Goal: Task Accomplishment & Management: Complete application form

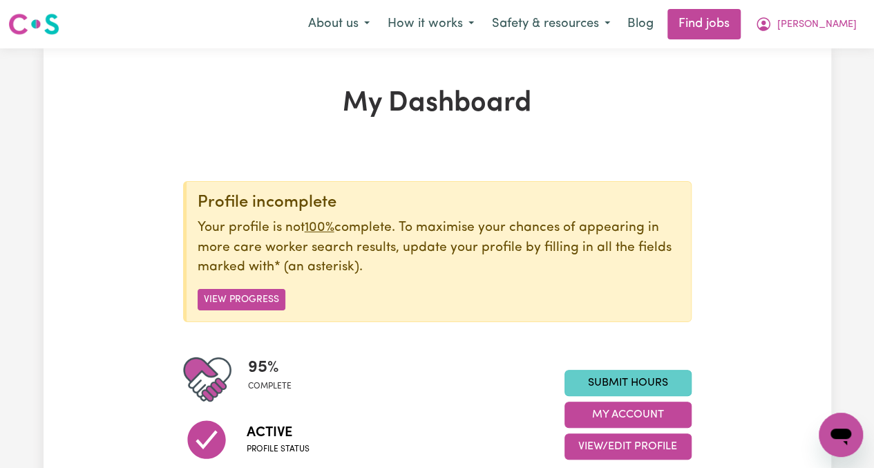
click at [630, 379] on link "Submit Hours" at bounding box center [627, 383] width 127 height 26
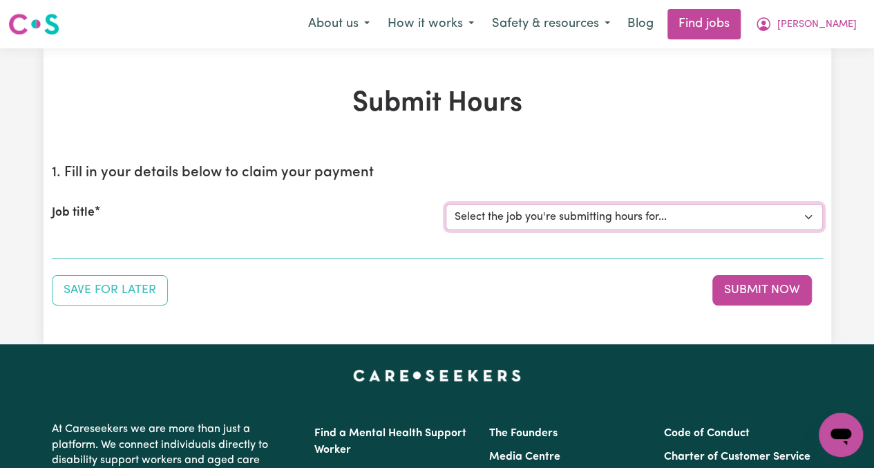
click at [623, 220] on select "Select the job you're submitting hours for... [[PERSON_NAME]] [DEMOGRAPHIC_DATA…" at bounding box center [634, 217] width 377 height 26
select select "13794"
click at [446, 204] on select "Select the job you're submitting hours for... [[PERSON_NAME]] [DEMOGRAPHIC_DATA…" at bounding box center [634, 217] width 377 height 26
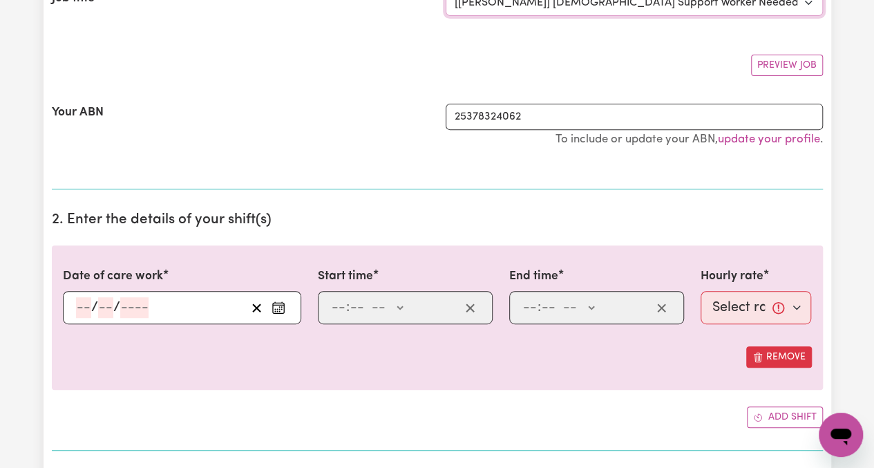
scroll to position [217, 0]
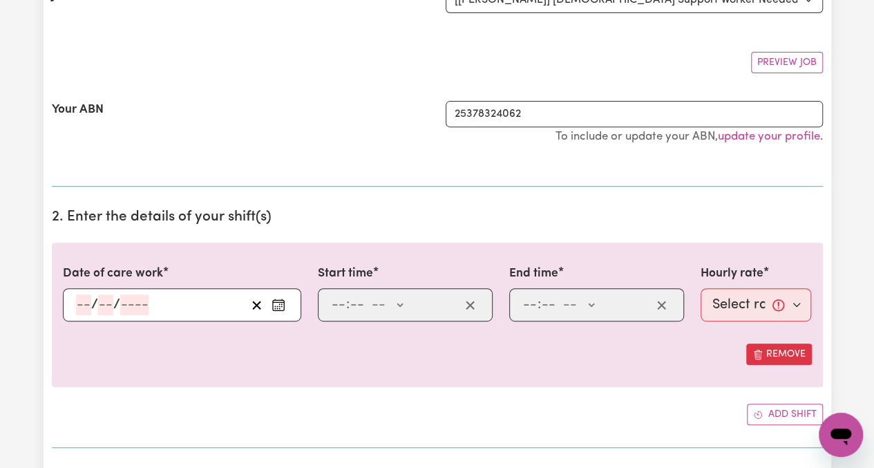
click at [278, 302] on icon "Enter the date of care work" at bounding box center [279, 305] width 14 height 14
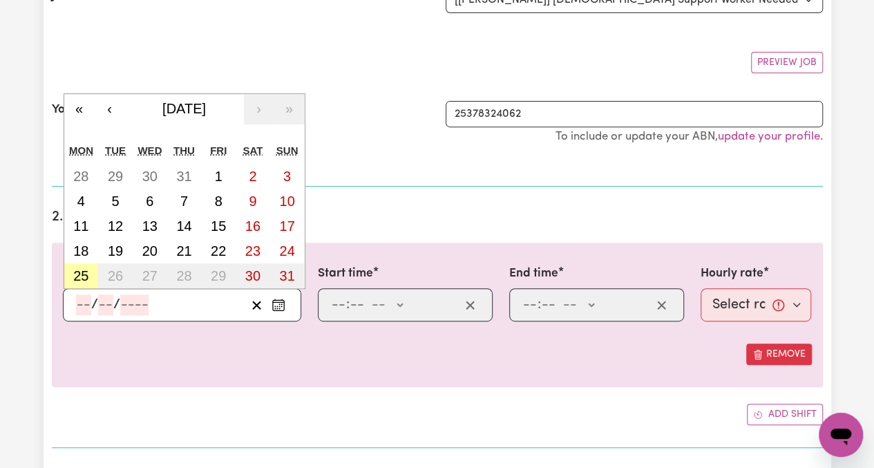
click at [83, 277] on abbr "25" at bounding box center [80, 275] width 15 height 15
type input "[DATE]"
type input "25"
type input "8"
type input "2025"
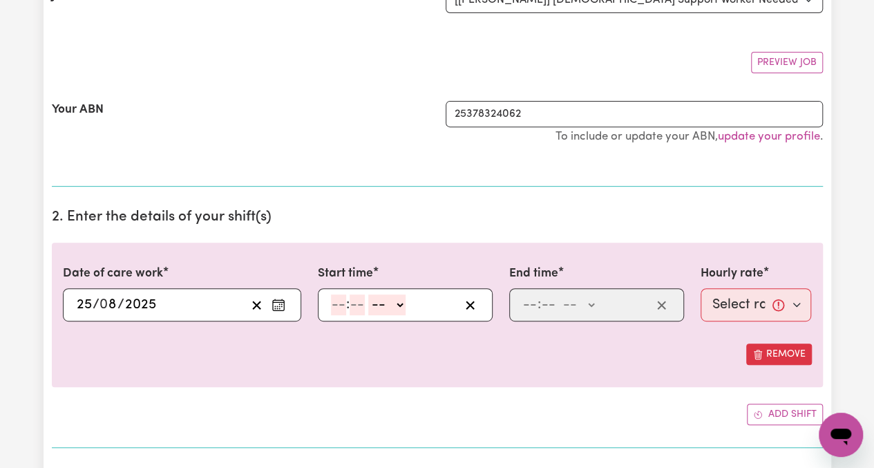
click at [336, 299] on input "number" at bounding box center [338, 304] width 15 height 21
type input "10"
type input "0"
select select "am"
type input "10:00"
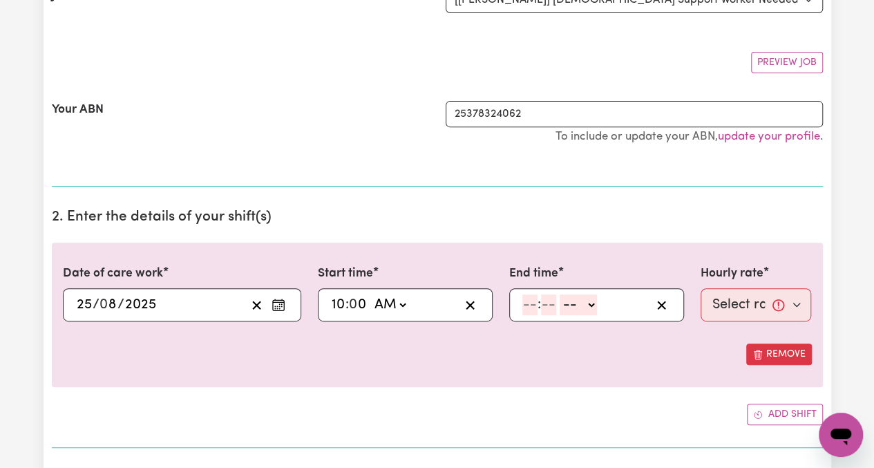
click at [526, 313] on input "number" at bounding box center [529, 304] width 15 height 21
type input "12"
type input "15"
select select "am"
type input "00:15"
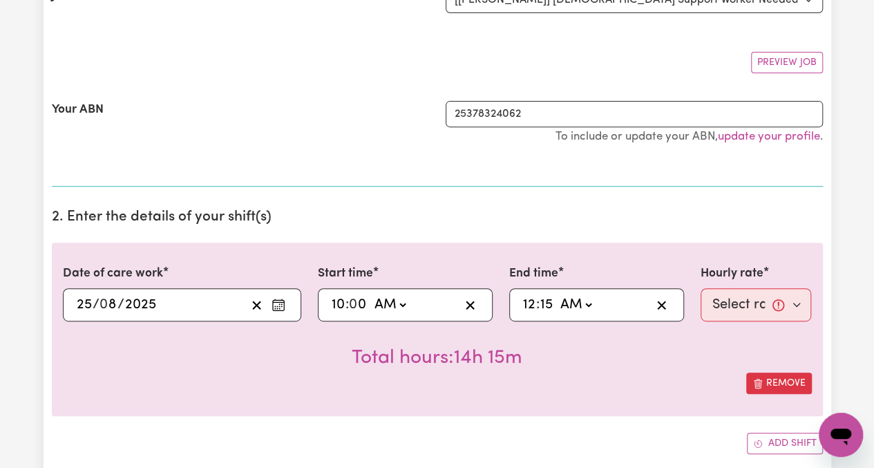
select select "pm"
type input "12:15"
click at [745, 300] on select "Select rate... $65.21 (Weekday) $144.88 (Public Holiday) $71.85 (Evening Care)" at bounding box center [756, 304] width 111 height 33
select select "65.21-Weekday"
click at [701, 288] on select "Select rate... $65.21 (Weekday) $144.88 (Public Holiday) $71.85 (Evening Care)" at bounding box center [756, 304] width 111 height 33
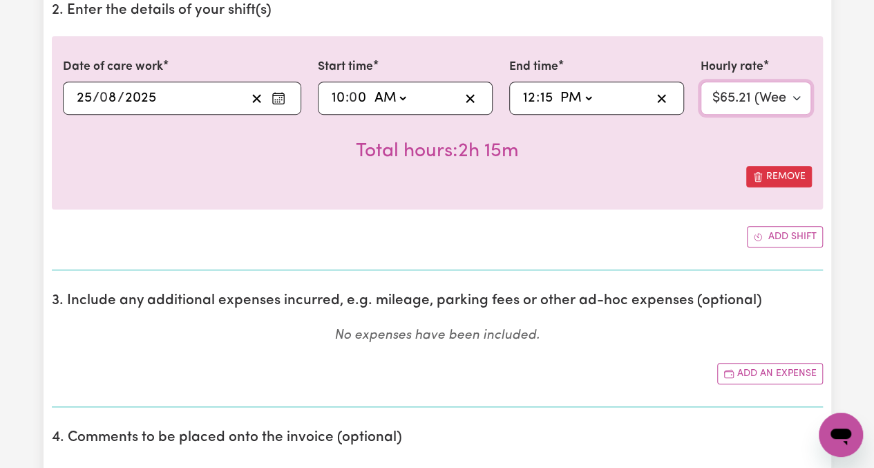
scroll to position [422, 0]
